Goal: Navigation & Orientation: Find specific page/section

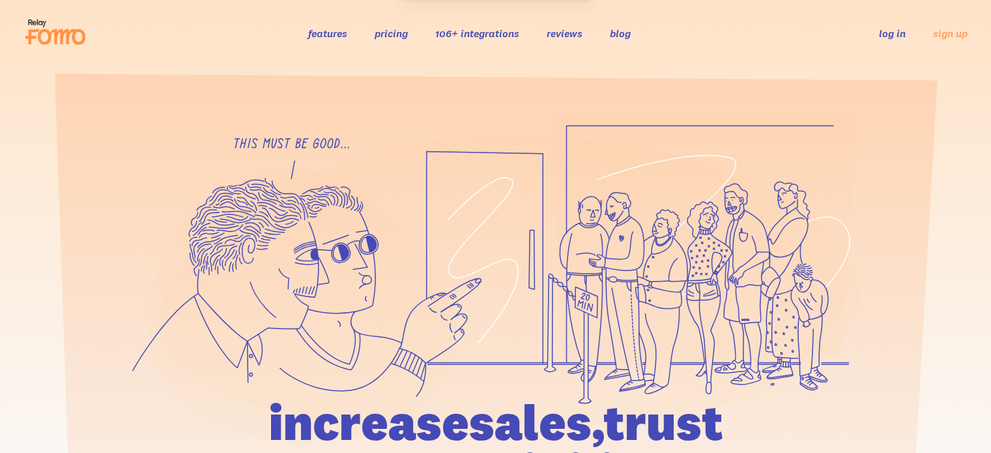
click at [895, 30] on link "log in" at bounding box center [892, 33] width 27 height 13
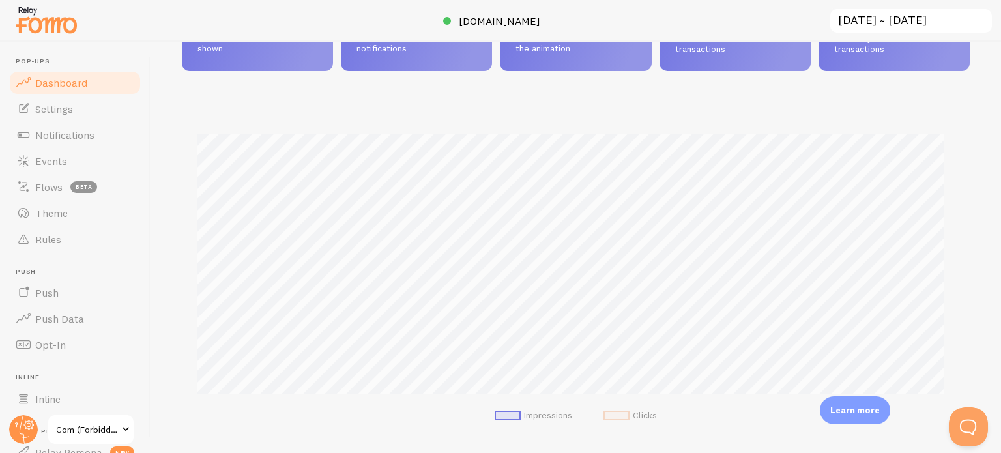
scroll to position [261, 0]
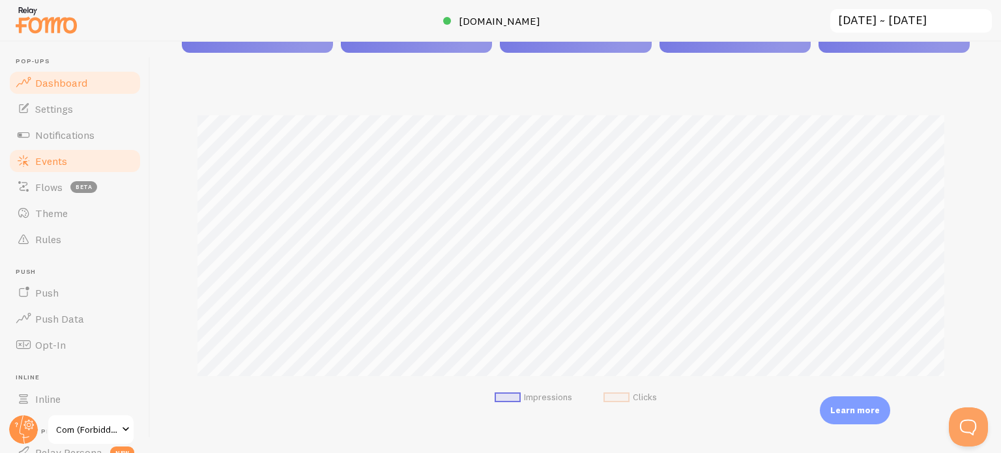
click at [77, 164] on link "Events" at bounding box center [75, 161] width 134 height 26
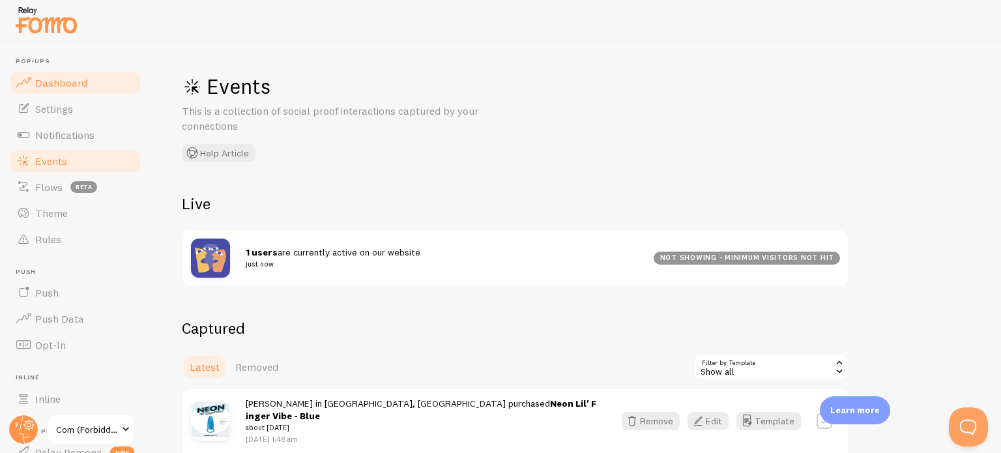
click at [70, 84] on span "Dashboard" at bounding box center [61, 82] width 52 height 13
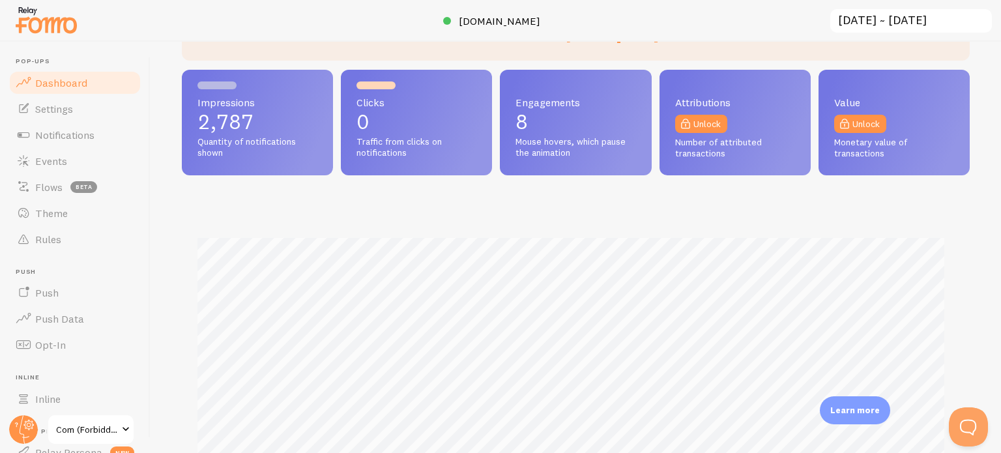
scroll to position [261, 0]
